Goal: Transaction & Acquisition: Subscribe to service/newsletter

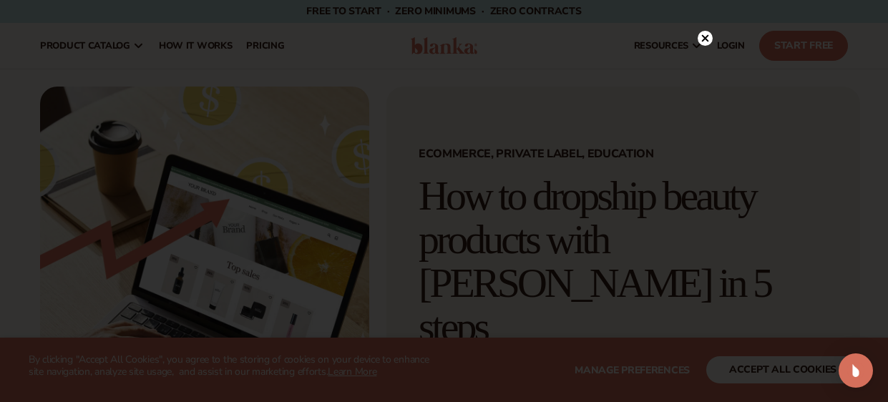
click at [703, 36] on icon at bounding box center [704, 37] width 7 height 7
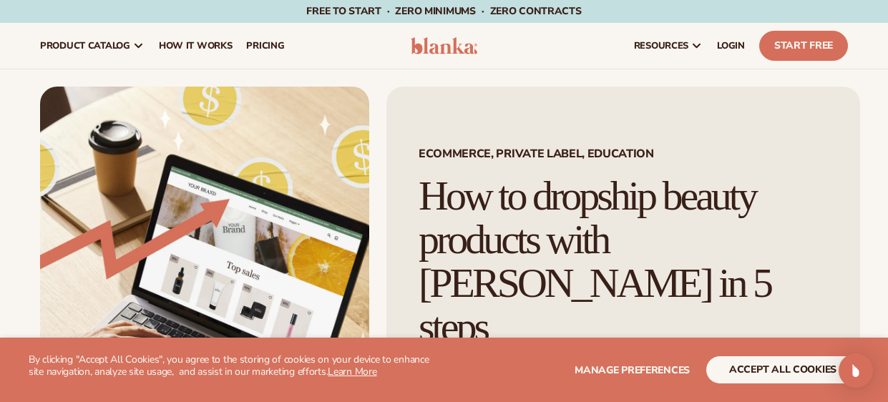
click at [256, 39] on link "pricing" at bounding box center [265, 46] width 52 height 46
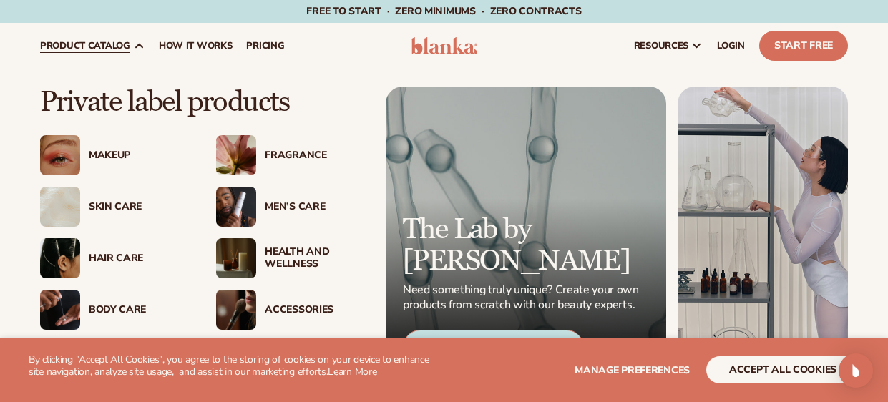
click at [56, 154] on img at bounding box center [60, 155] width 40 height 40
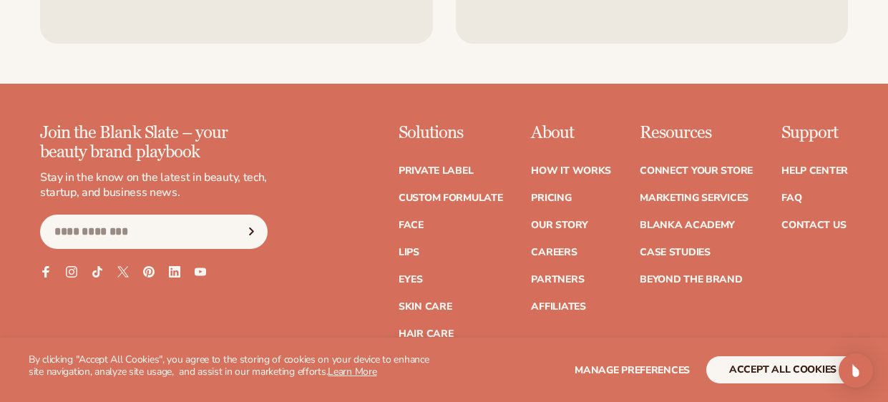
scroll to position [2516, 0]
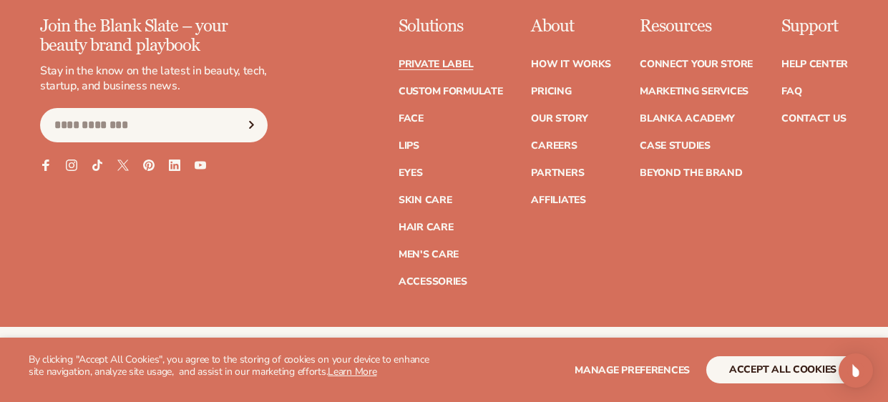
click at [436, 59] on link "Private label" at bounding box center [435, 64] width 74 height 10
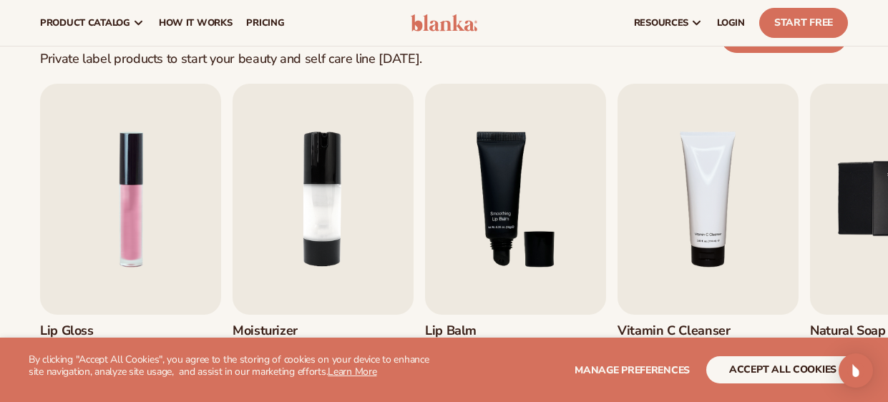
scroll to position [400, 0]
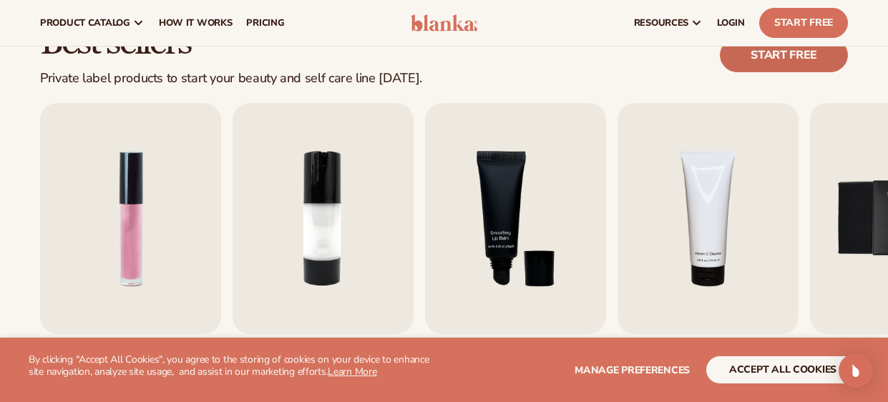
click at [765, 51] on link "Start free" at bounding box center [784, 55] width 128 height 34
click at [157, 225] on img "1 / 9" at bounding box center [130, 218] width 181 height 231
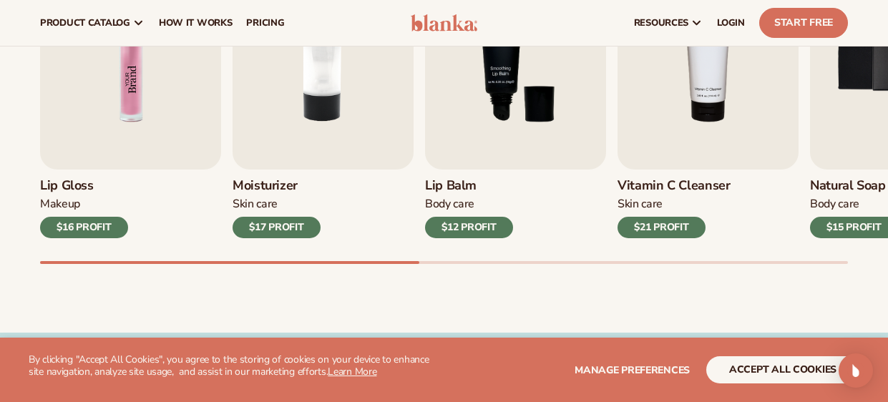
scroll to position [514, 0]
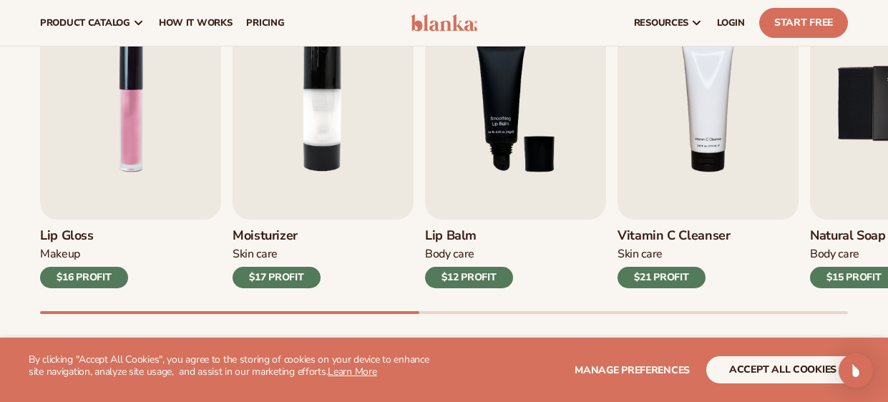
click at [97, 276] on div "$16 PROFIT" at bounding box center [84, 277] width 88 height 21
click at [9, 222] on div "Best sellers Private label products to start your beauty and self care line tod…" at bounding box center [444, 126] width 888 height 513
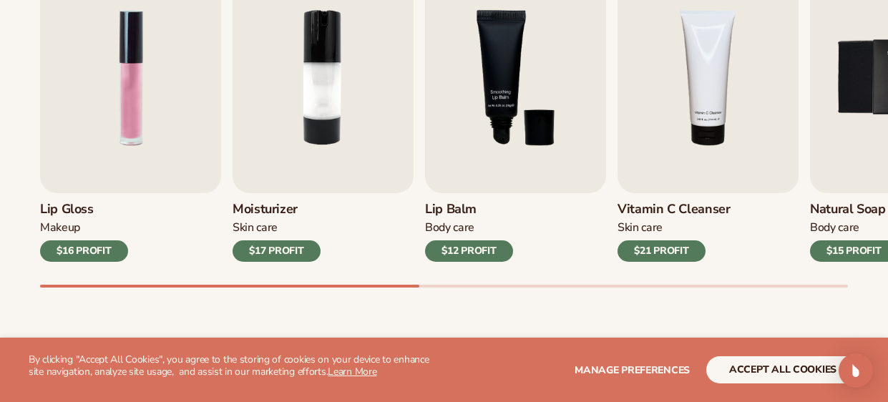
scroll to position [543, 0]
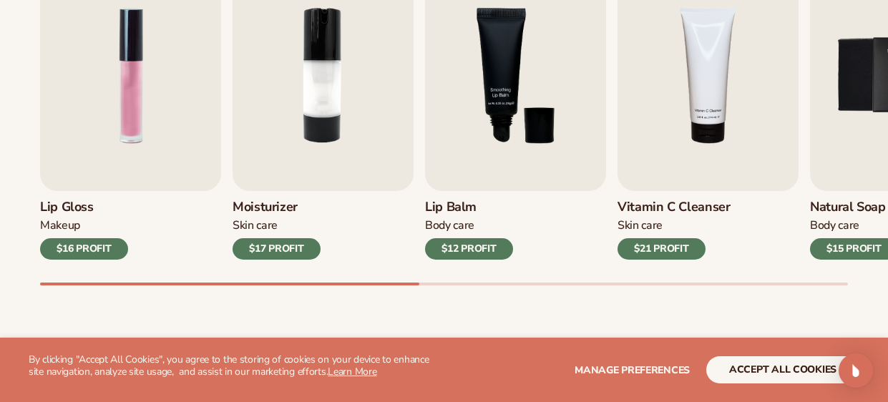
click at [9, 196] on div "Best sellers Private label products to start your beauty and self care line tod…" at bounding box center [444, 97] width 888 height 513
drag, startPoint x: 246, startPoint y: 281, endPoint x: 456, endPoint y: 282, distance: 210.3
click at [456, 282] on div "Lip Gloss Makeup $16 PROFIT Moisturizer Skin Care $17 PROFIT Lip Balm Body Care…" at bounding box center [464, 123] width 848 height 326
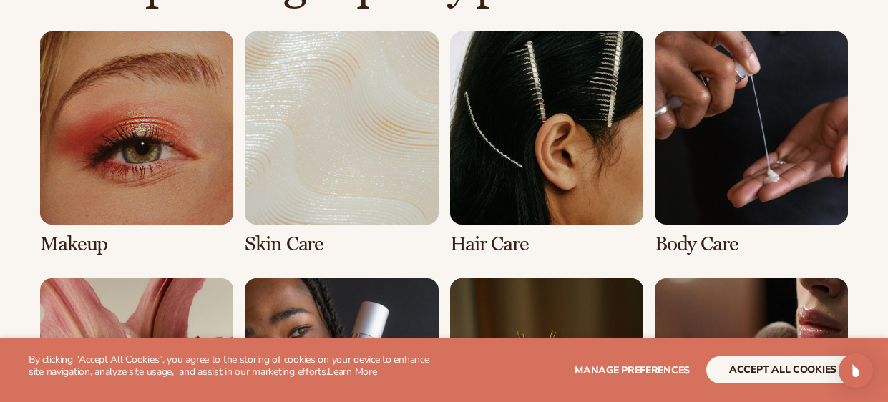
scroll to position [1058, 0]
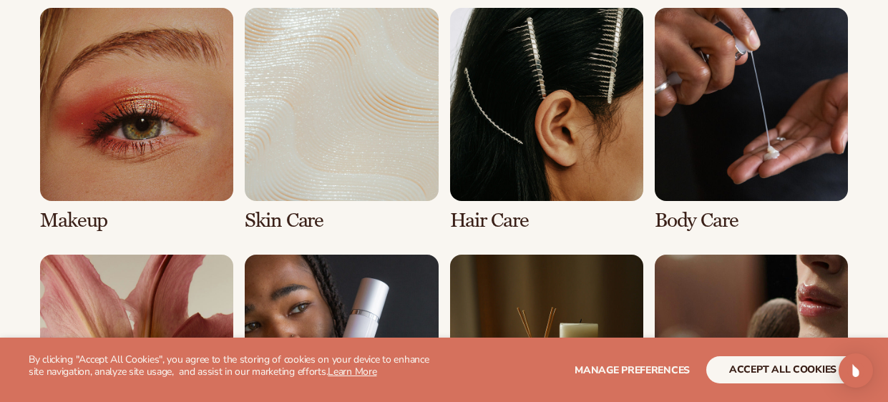
click at [145, 180] on link "1 / 8" at bounding box center [136, 120] width 193 height 224
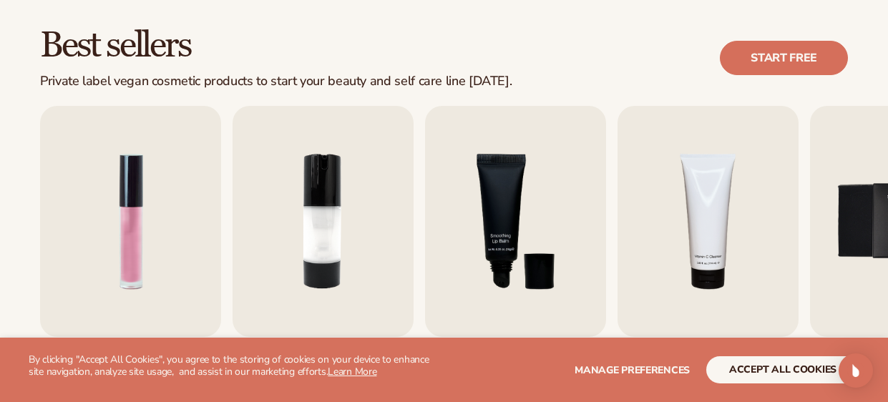
scroll to position [400, 0]
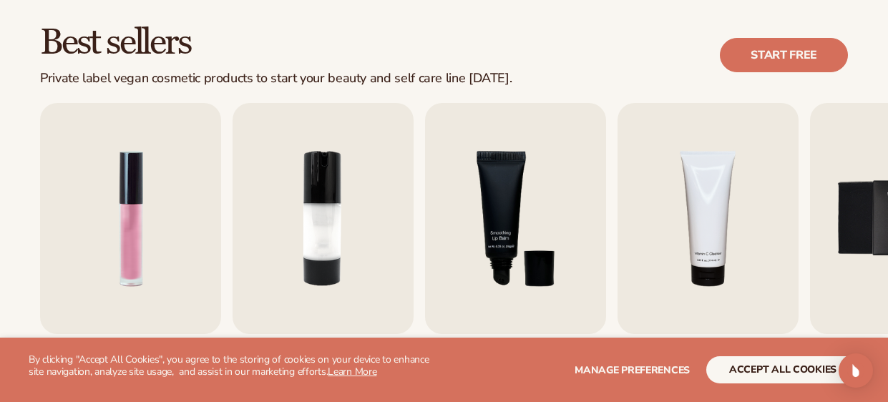
click at [871, 190] on img "5 / 9" at bounding box center [900, 218] width 181 height 231
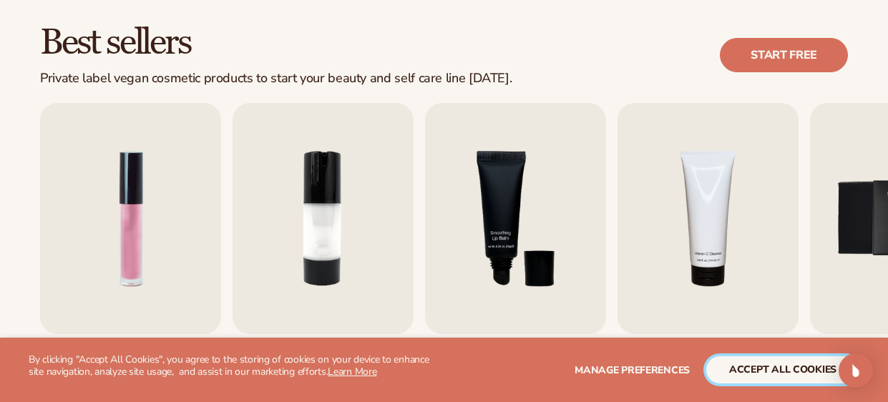
click at [824, 368] on button "accept all cookies" at bounding box center [782, 369] width 153 height 27
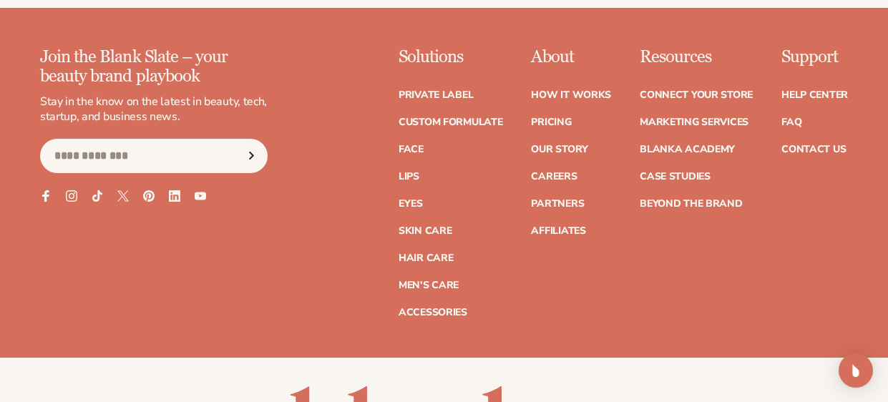
scroll to position [2802, 0]
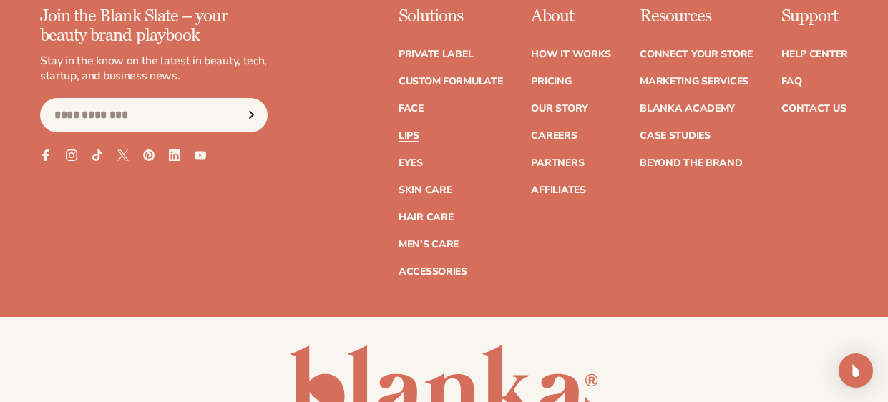
click at [408, 135] on link "Lips" at bounding box center [408, 136] width 21 height 10
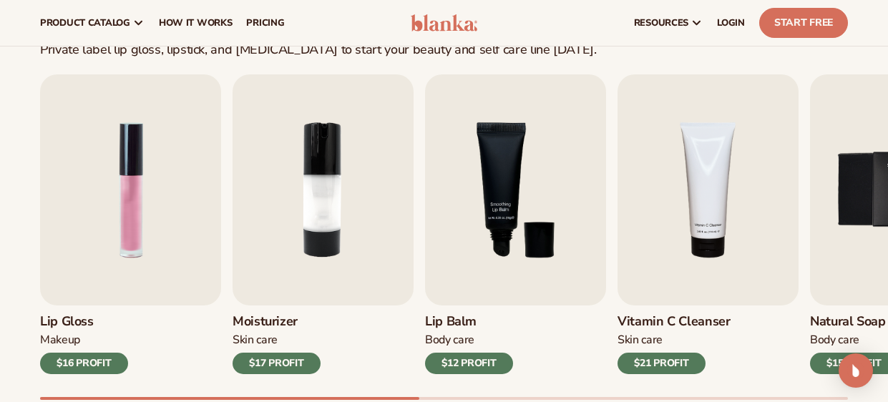
scroll to position [400, 0]
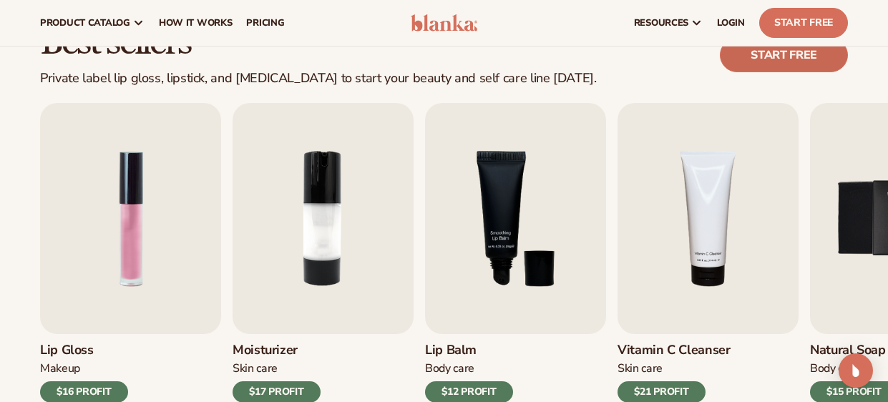
click at [756, 55] on link "Start free" at bounding box center [784, 55] width 128 height 34
